Goal: Contribute content

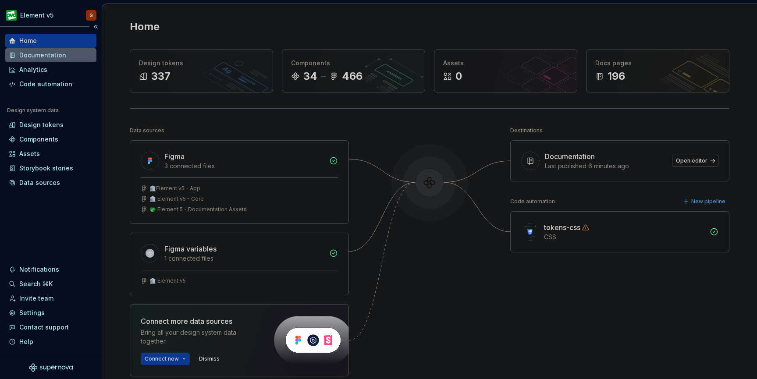
click at [56, 58] on div "Documentation" at bounding box center [42, 55] width 47 height 9
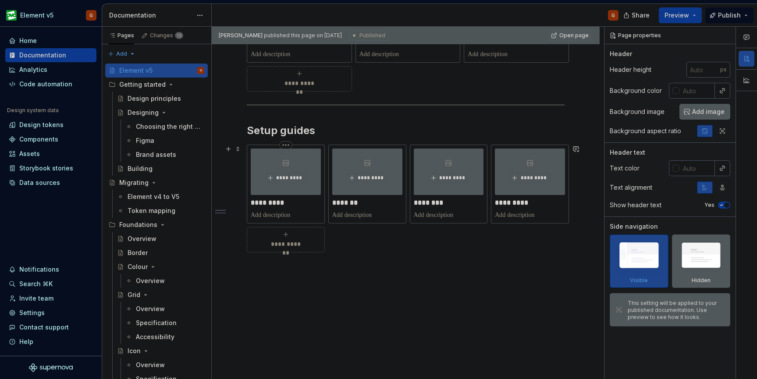
scroll to position [285, 0]
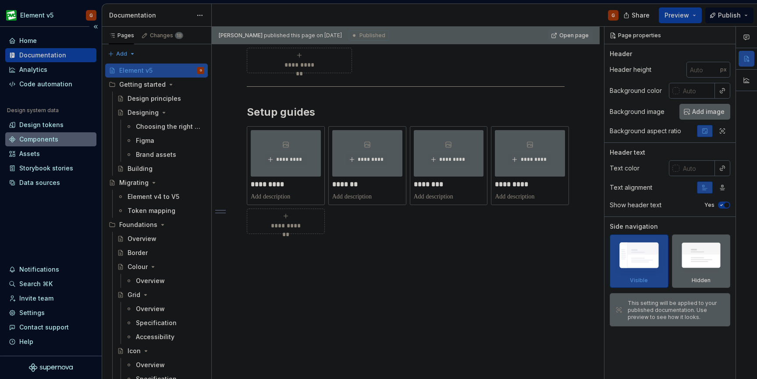
click at [46, 139] on div "Components" at bounding box center [38, 139] width 39 height 9
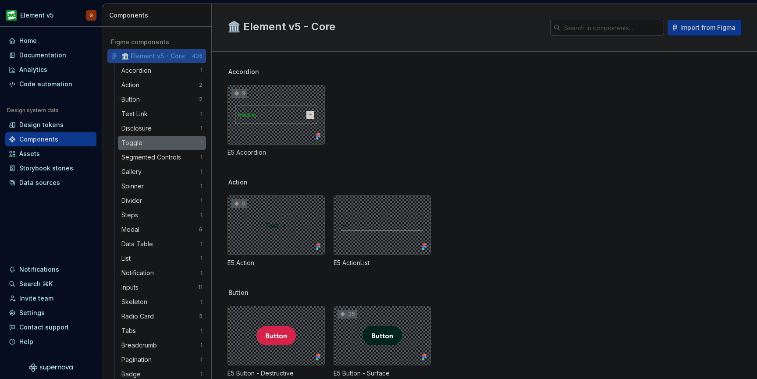
scroll to position [32, 0]
click at [134, 229] on div "Modal" at bounding box center [131, 229] width 21 height 9
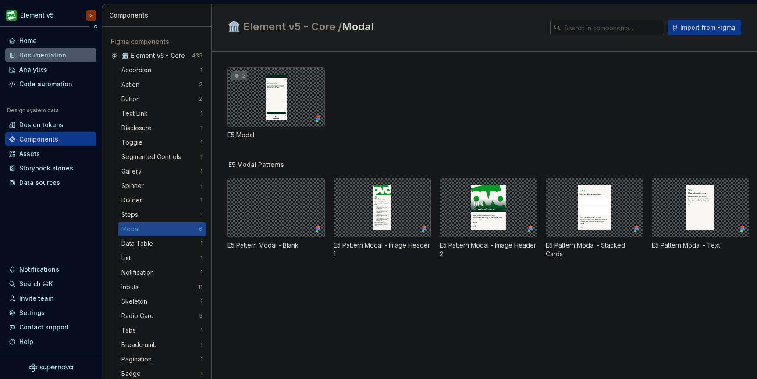
click at [38, 58] on div "Documentation" at bounding box center [42, 55] width 47 height 9
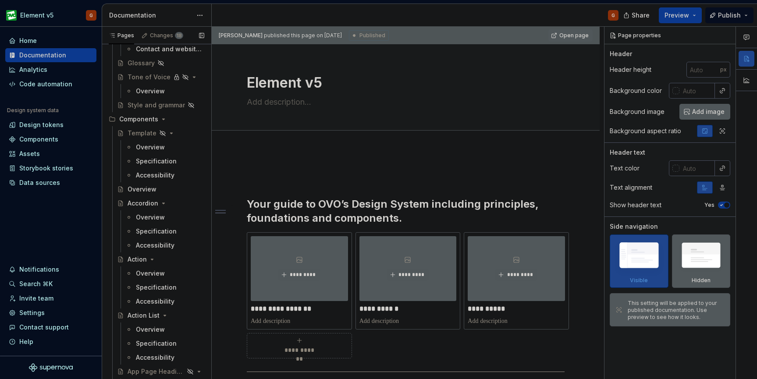
scroll to position [722, 0]
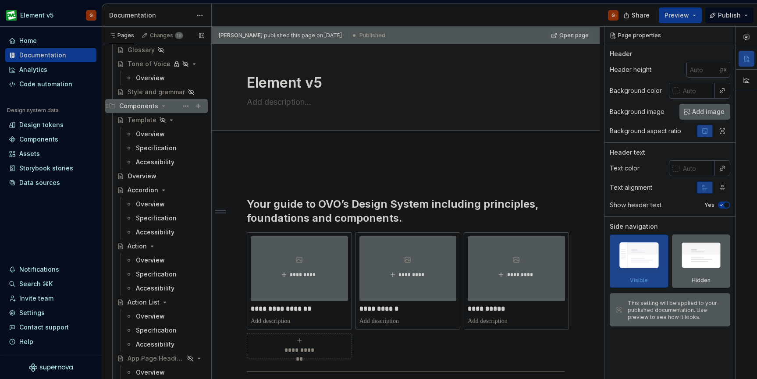
click at [161, 107] on icon "Page tree" at bounding box center [163, 106] width 7 height 7
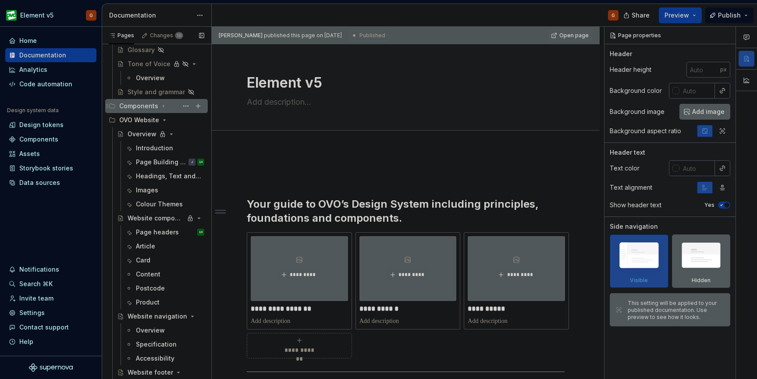
click at [163, 107] on icon "Page tree" at bounding box center [163, 106] width 7 height 7
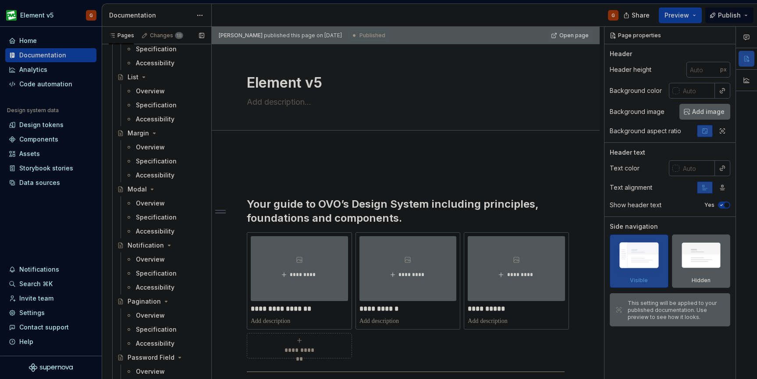
scroll to position [1842, 0]
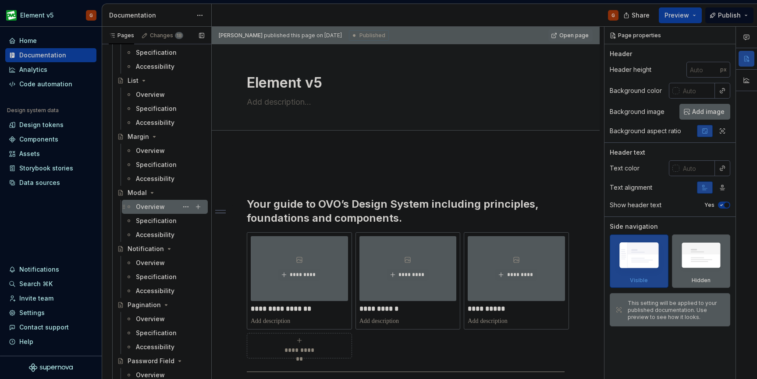
click at [151, 210] on div "Overview" at bounding box center [150, 207] width 29 height 9
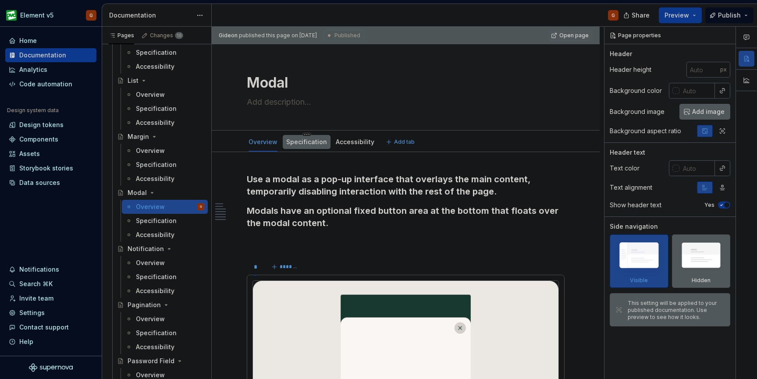
click at [300, 143] on link "Specification" at bounding box center [306, 141] width 41 height 7
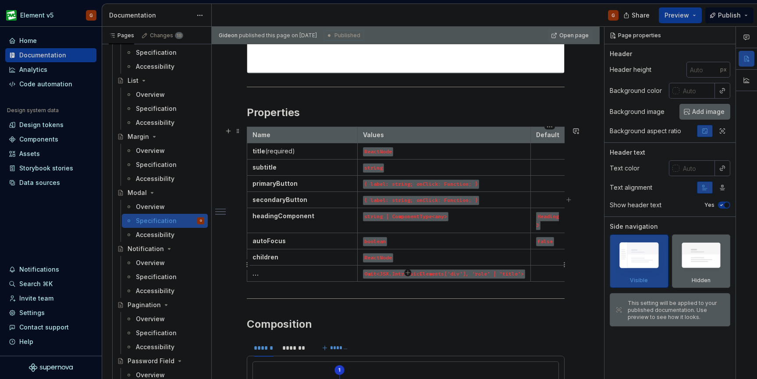
scroll to position [43, 0]
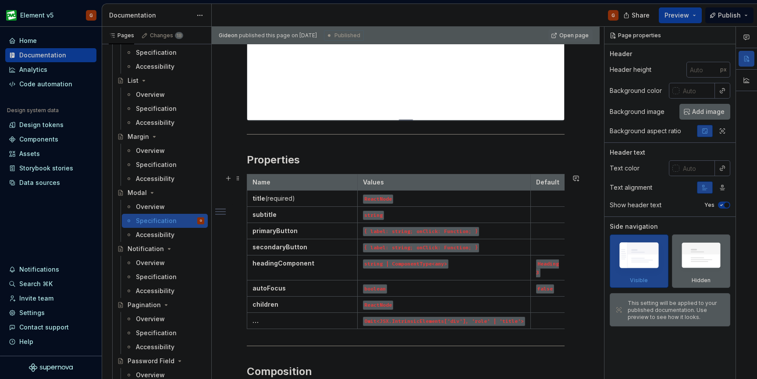
scroll to position [297, 0]
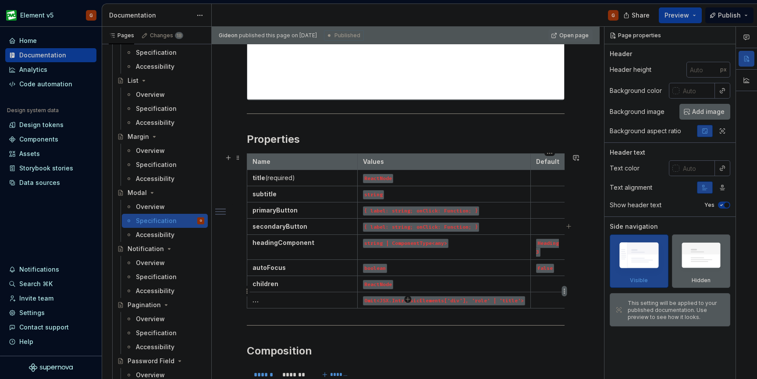
click at [563, 291] on html "Element v5 G Home Documentation Analytics Code automation Design system data De…" at bounding box center [378, 189] width 757 height 379
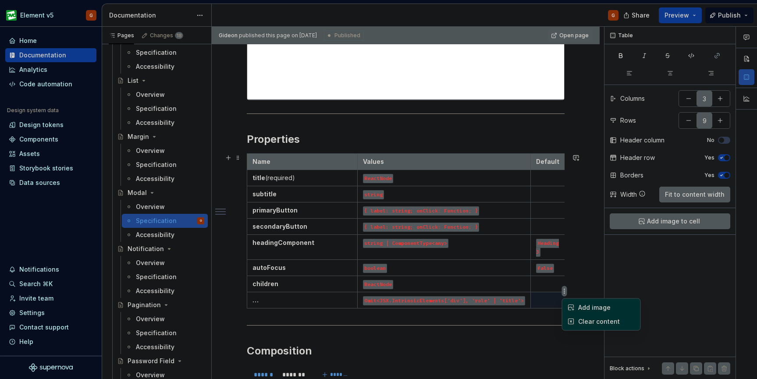
scroll to position [43, 0]
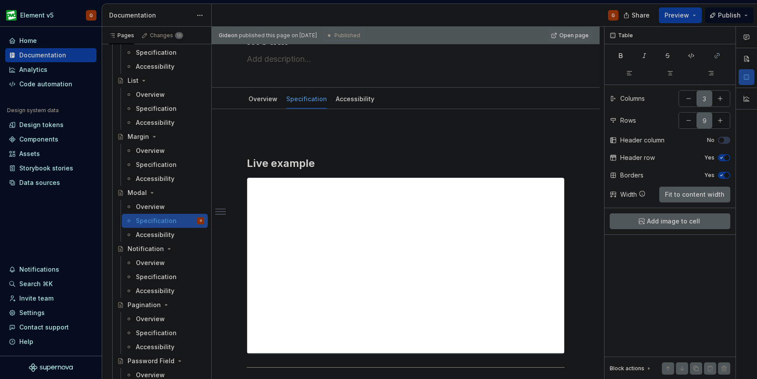
click at [425, 166] on html "Element v5 G Home Documentation Analytics Code automation Design system data De…" at bounding box center [378, 189] width 757 height 379
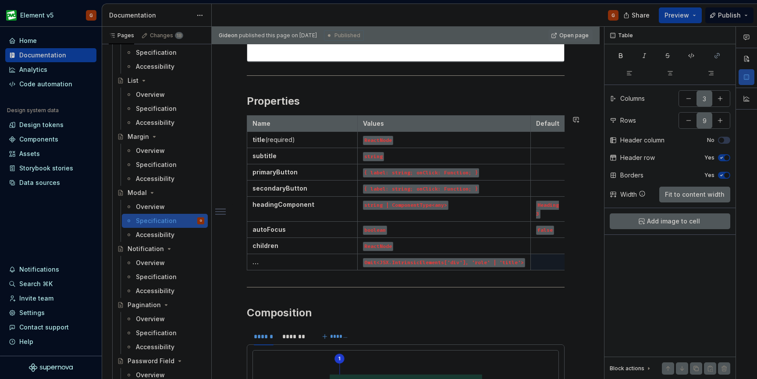
scroll to position [335, 0]
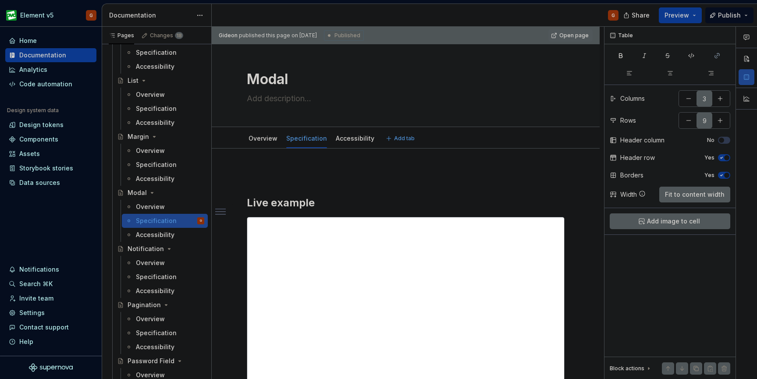
scroll to position [0, 0]
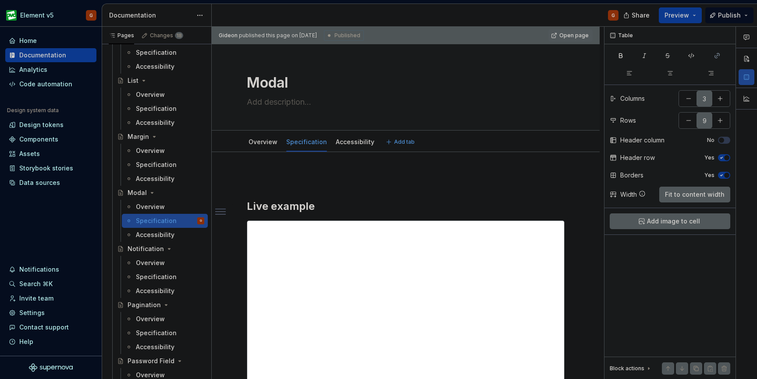
type textarea "*"
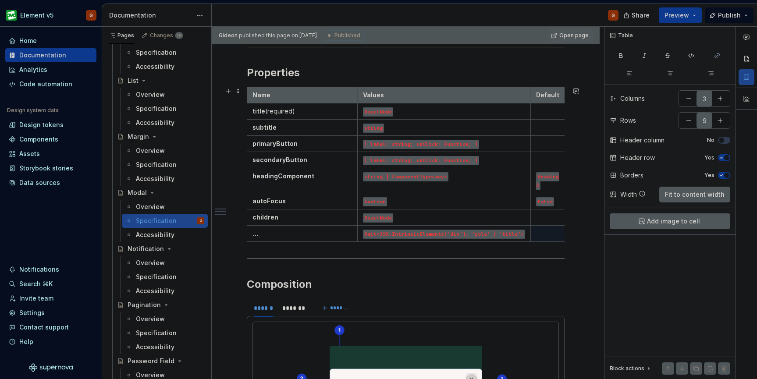
scroll to position [376, 0]
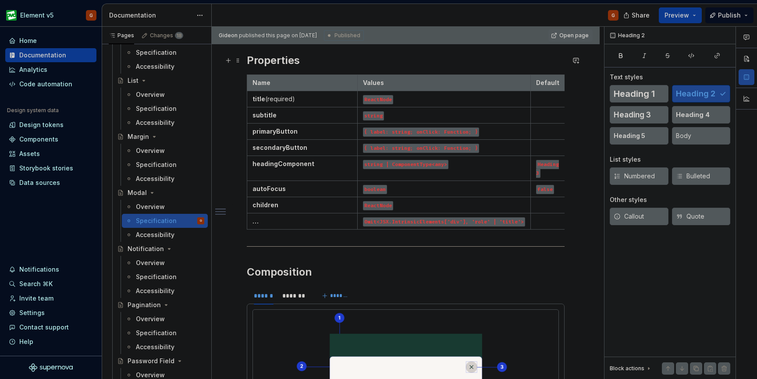
click at [287, 63] on h2 "Properties" at bounding box center [406, 60] width 318 height 14
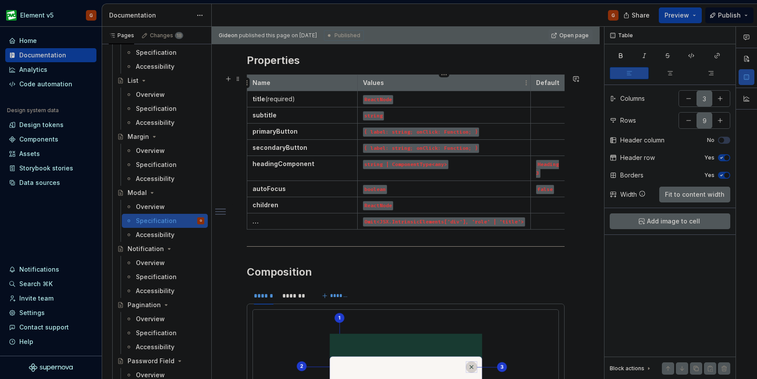
click at [424, 83] on p "Values" at bounding box center [444, 82] width 162 height 9
click at [722, 121] on button "button" at bounding box center [721, 121] width 16 height 16
type input "10"
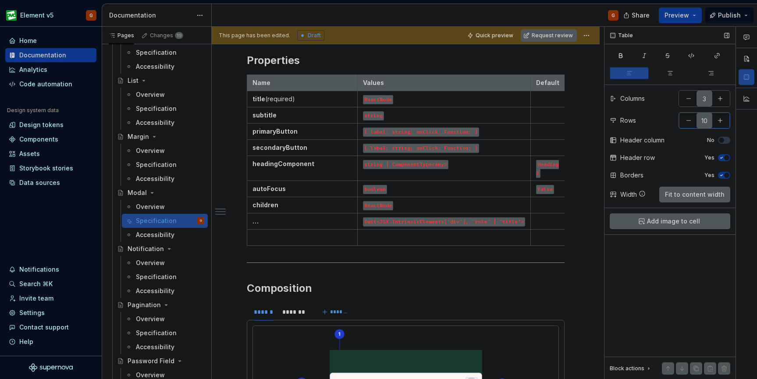
type textarea "*"
click at [295, 233] on p at bounding box center [303, 237] width 100 height 9
click at [393, 233] on p at bounding box center [444, 237] width 162 height 9
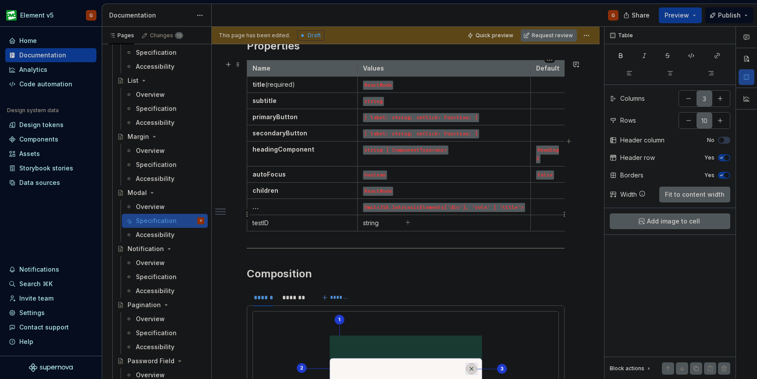
click at [546, 219] on p at bounding box center [549, 223] width 27 height 9
click at [378, 221] on td "string" at bounding box center [443, 223] width 173 height 16
click at [387, 199] on td "Omit<JSX.IntrinsicElements['div'], 'role' | 'title'>" at bounding box center [443, 207] width 173 height 16
click at [386, 219] on p "string" at bounding box center [444, 223] width 162 height 9
click at [386, 203] on code "Omit<JSX.IntrinsicElements['div'], 'role' | 'title'>" at bounding box center [444, 207] width 162 height 9
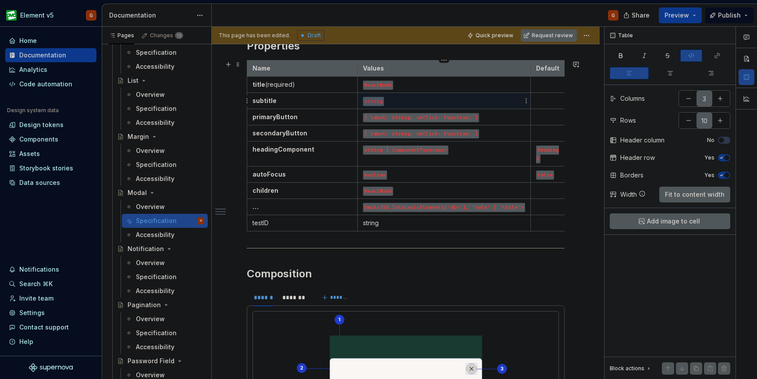
click at [386, 102] on p "string" at bounding box center [444, 100] width 162 height 9
click at [399, 103] on p "string" at bounding box center [444, 100] width 162 height 9
drag, startPoint x: 392, startPoint y: 103, endPoint x: 361, endPoint y: 103, distance: 31.1
click at [361, 103] on td "string" at bounding box center [443, 101] width 173 height 16
copy code "string"
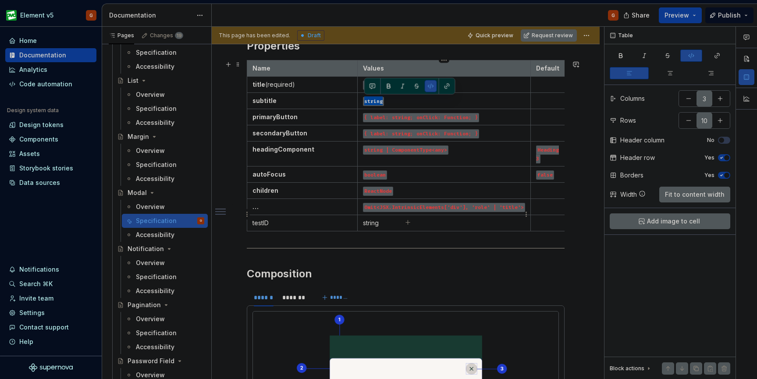
click at [401, 219] on p "string" at bounding box center [444, 223] width 162 height 9
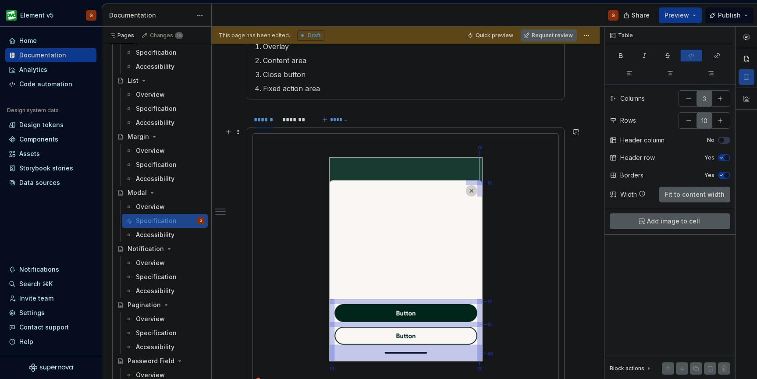
scroll to position [900, 0]
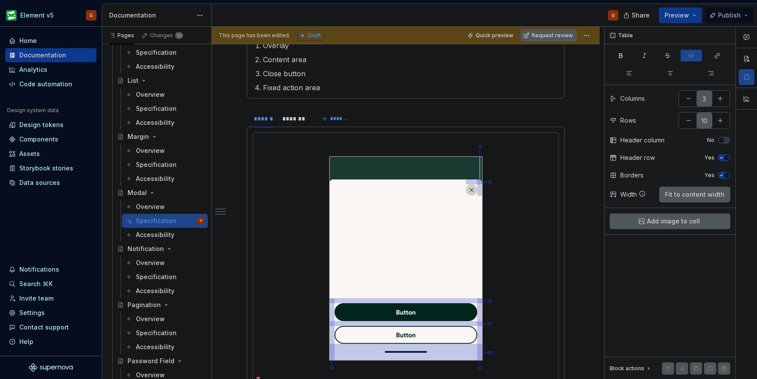
click at [723, 14] on span "Publish" at bounding box center [729, 15] width 23 height 9
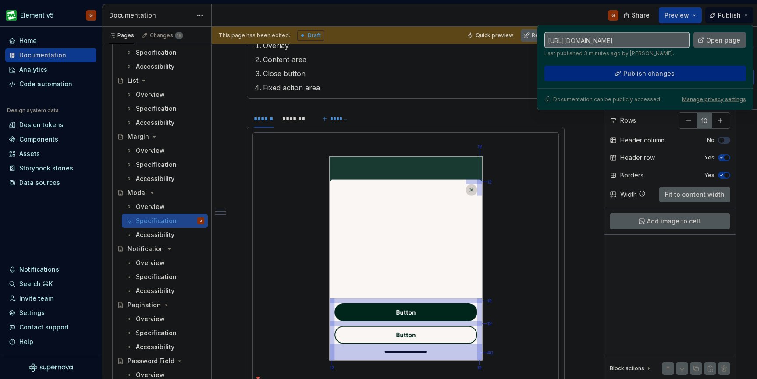
click at [625, 69] on span "Publish changes" at bounding box center [649, 73] width 51 height 9
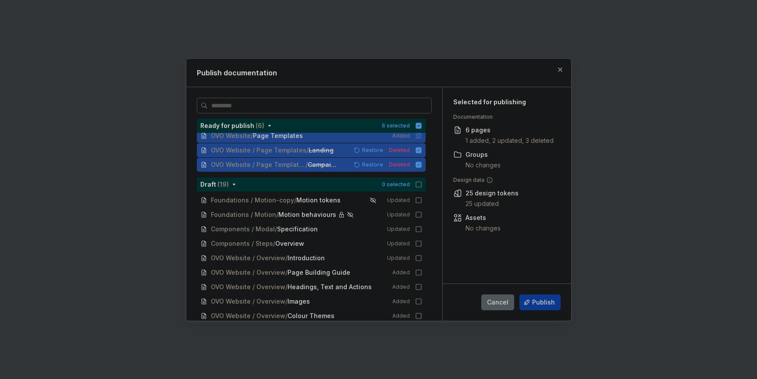
scroll to position [0, 0]
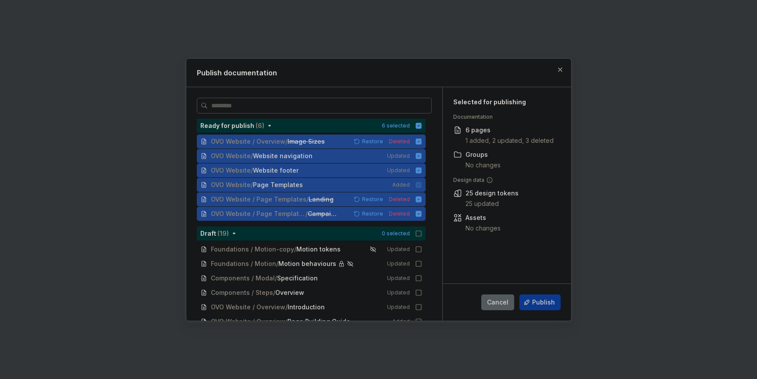
click at [496, 303] on span "Cancel" at bounding box center [497, 302] width 21 height 9
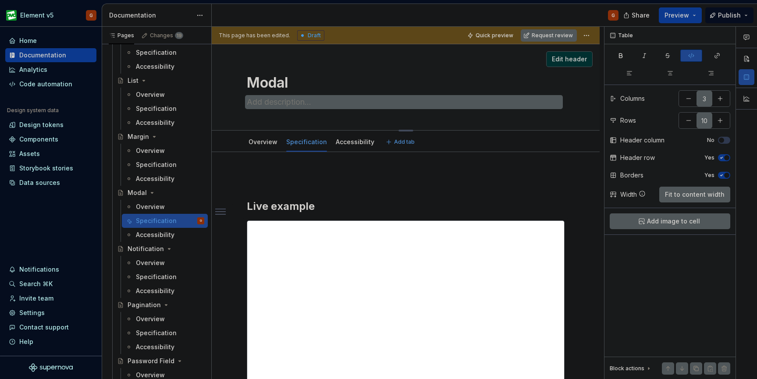
click at [531, 107] on textarea at bounding box center [404, 102] width 318 height 14
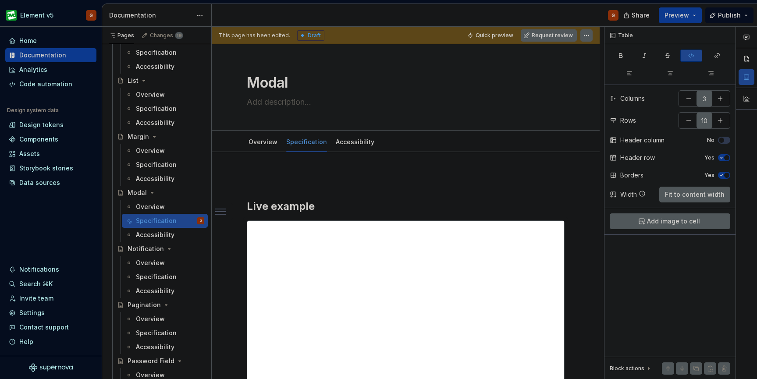
click at [589, 36] on html "Element v5 G Home Documentation Analytics Code automation Design system data De…" at bounding box center [378, 189] width 757 height 379
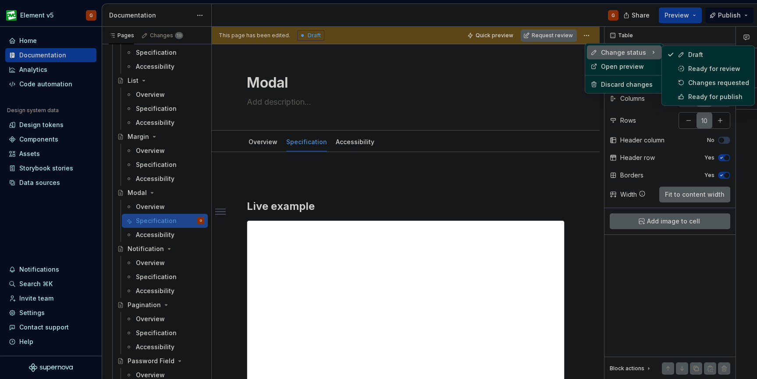
click at [723, 96] on div "Ready for publish" at bounding box center [718, 97] width 61 height 9
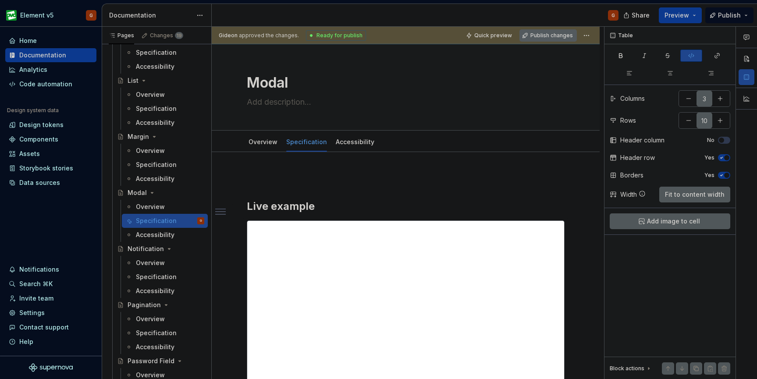
click at [545, 36] on span "Publish changes" at bounding box center [552, 35] width 43 height 7
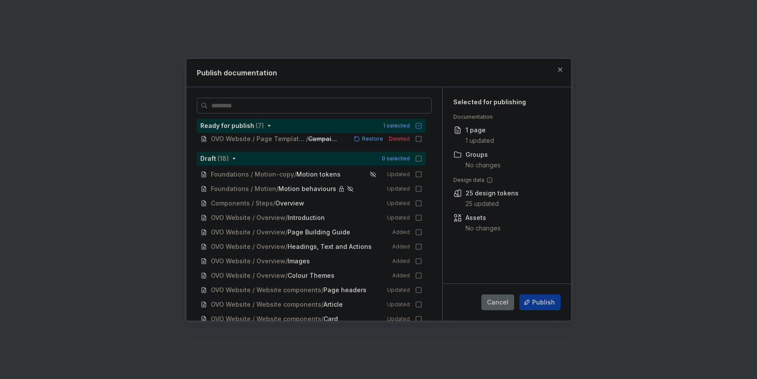
scroll to position [196, 0]
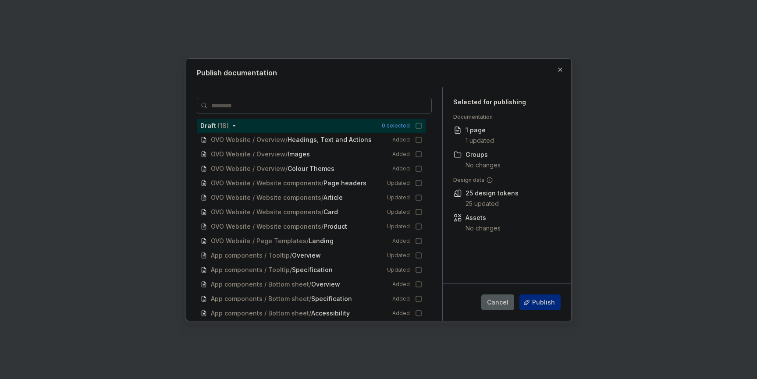
click at [545, 296] on button "Publish" at bounding box center [540, 303] width 41 height 16
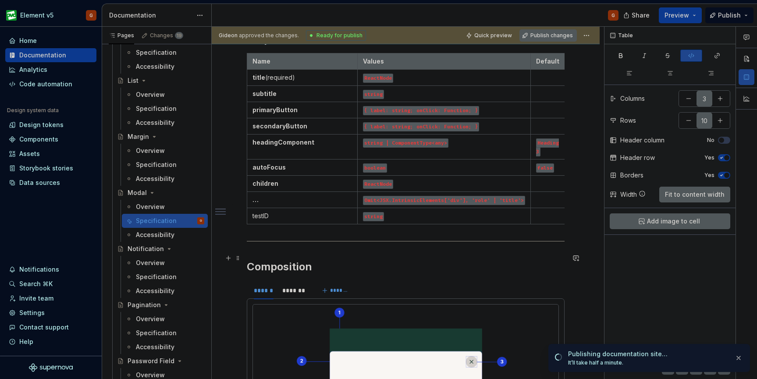
scroll to position [397, 0]
click at [298, 212] on p "testID" at bounding box center [303, 216] width 100 height 9
click at [529, 209] on td "string" at bounding box center [443, 217] width 173 height 16
click at [548, 212] on p at bounding box center [549, 216] width 27 height 9
click at [682, 121] on button "button" at bounding box center [689, 121] width 16 height 16
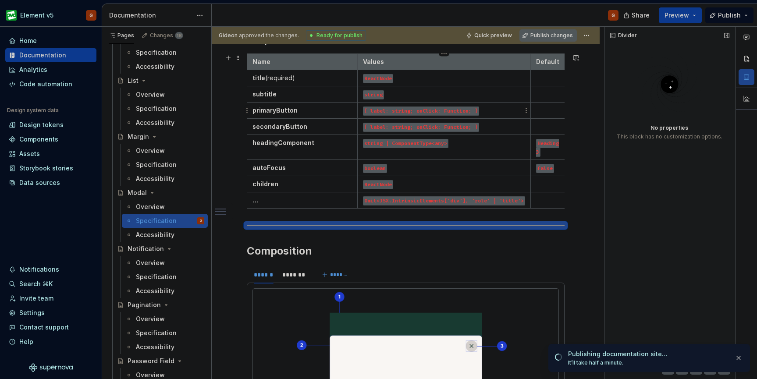
click at [473, 112] on code "{ label: string; onClick: Function; }" at bounding box center [421, 111] width 116 height 9
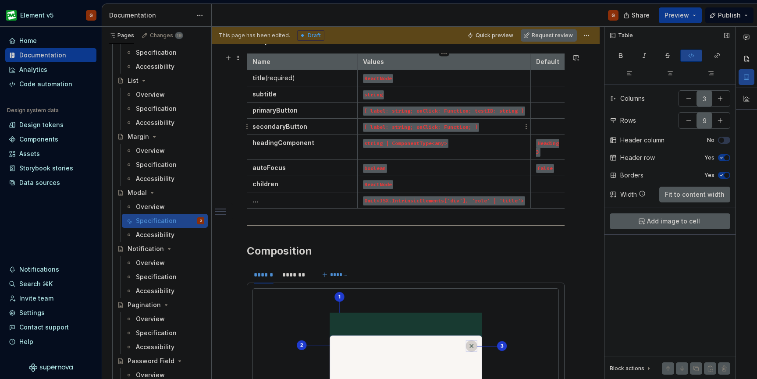
click at [471, 128] on code "{ label: string; onClick: Function; }" at bounding box center [421, 127] width 116 height 9
click at [589, 36] on html "Element v5 G Home Documentation Analytics Code automation Design system data De…" at bounding box center [378, 189] width 757 height 379
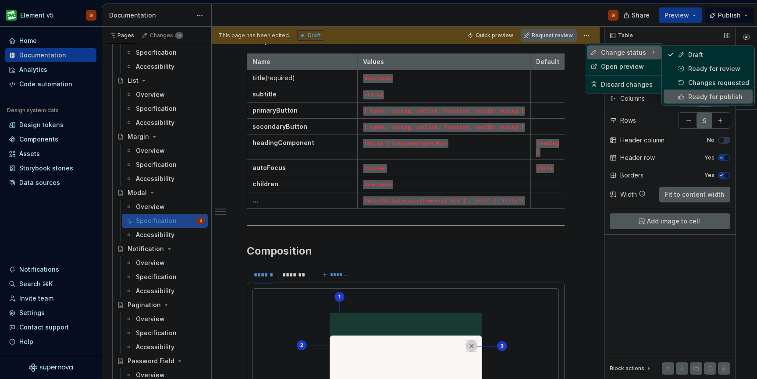
click at [724, 100] on div "Ready for publish" at bounding box center [718, 97] width 61 height 9
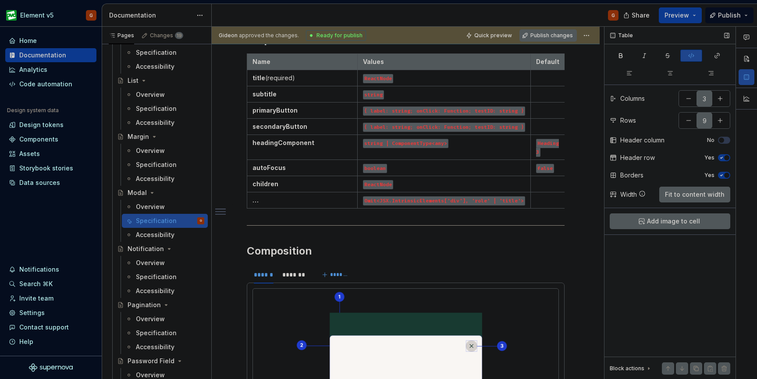
scroll to position [43, 0]
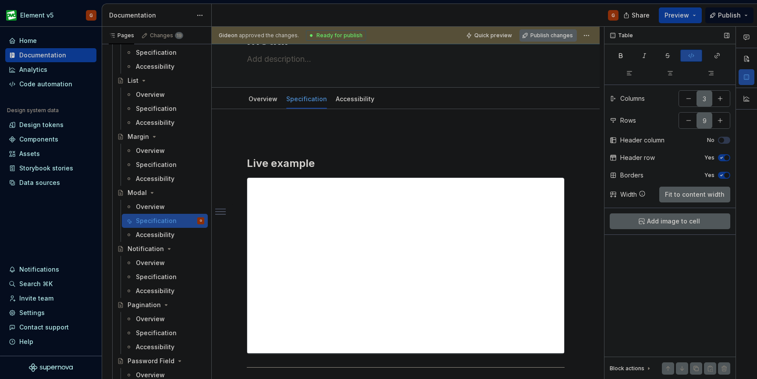
click at [554, 37] on span "Publish changes" at bounding box center [552, 35] width 43 height 7
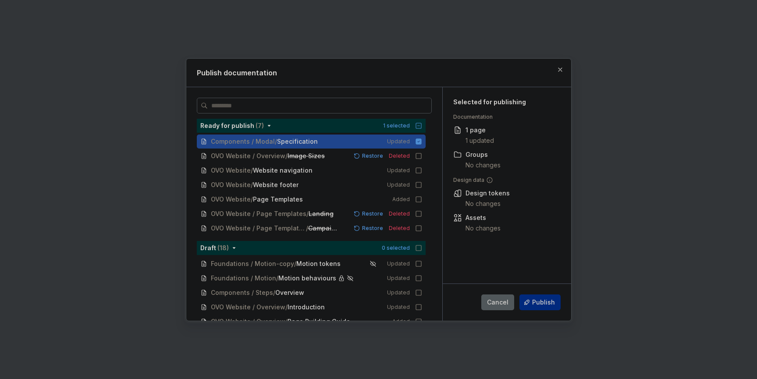
click at [538, 301] on span "Publish" at bounding box center [543, 302] width 23 height 9
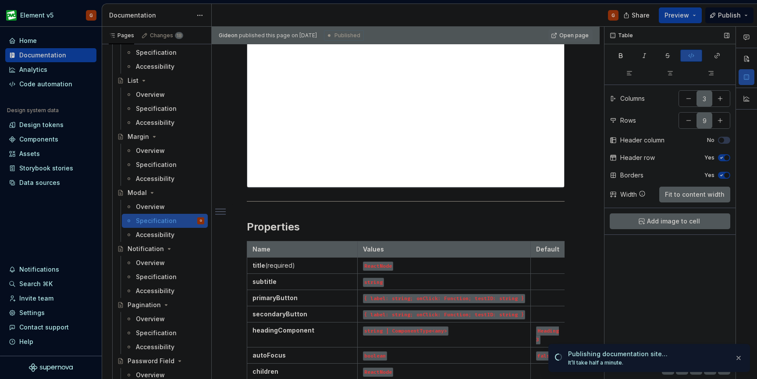
scroll to position [0, 0]
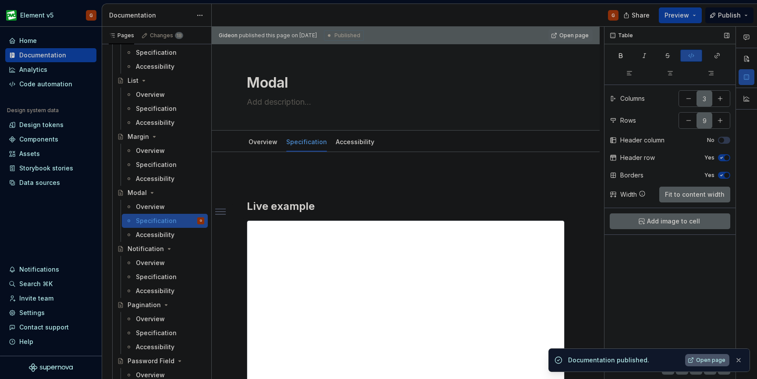
click at [699, 362] on span "Open page" at bounding box center [710, 360] width 29 height 7
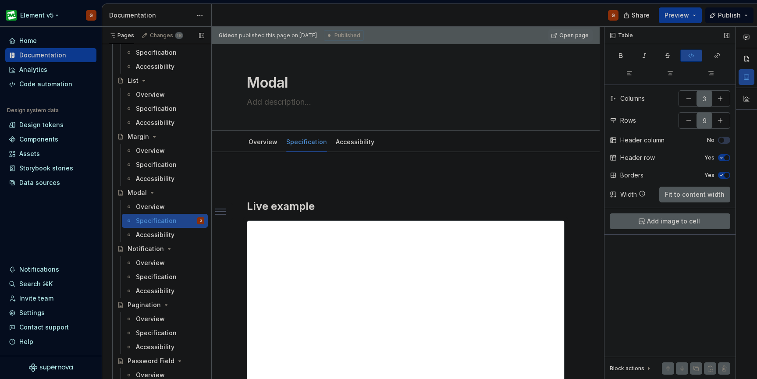
click at [26, 19] on html "Element v5 G Home Documentation Analytics Code automation Design system data De…" at bounding box center [378, 189] width 757 height 379
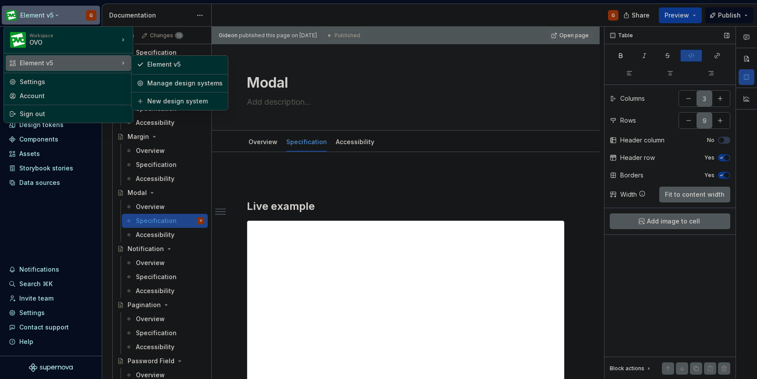
click at [41, 63] on div "Element v5" at bounding box center [69, 63] width 99 height 9
click at [172, 66] on div "Element v5" at bounding box center [184, 64] width 75 height 9
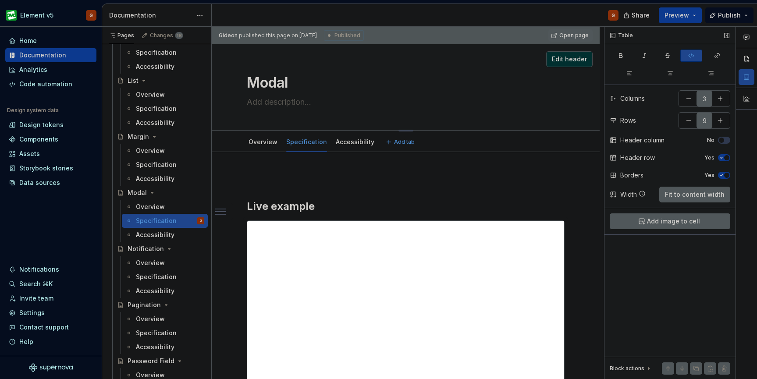
click at [355, 53] on div "Edit header" at bounding box center [402, 59] width 381 height 16
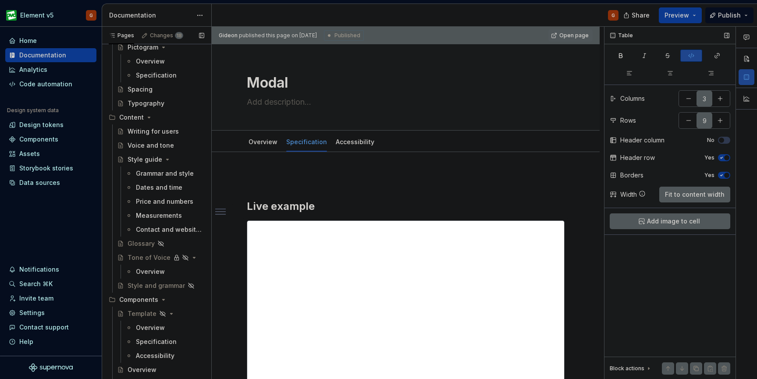
scroll to position [298, 0]
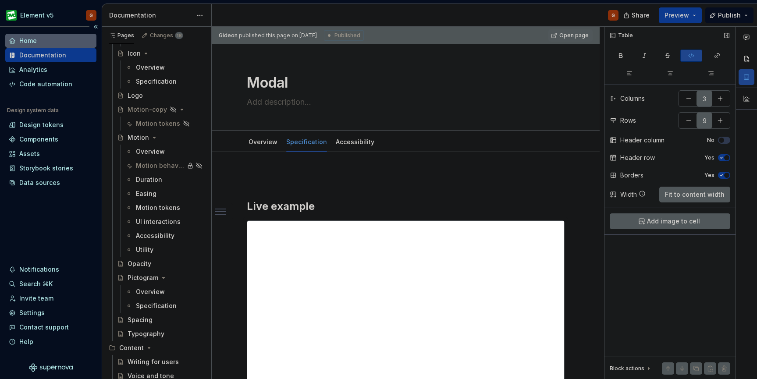
click at [27, 43] on div "Home" at bounding box center [28, 40] width 18 height 9
type textarea "*"
